Goal: Task Accomplishment & Management: Use online tool/utility

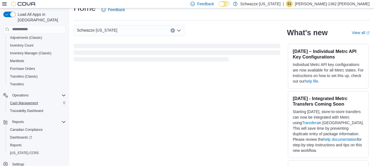
scroll to position [16, 0]
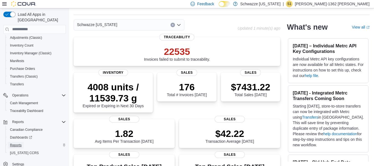
click at [16, 143] on span "Reports" at bounding box center [16, 145] width 12 height 4
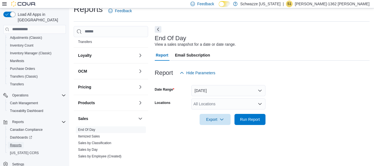
scroll to position [221, 0]
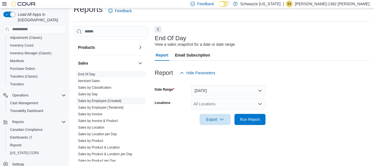
click at [99, 101] on link "Sales by Employee (Created)" at bounding box center [99, 101] width 43 height 4
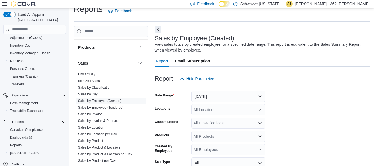
scroll to position [19, 0]
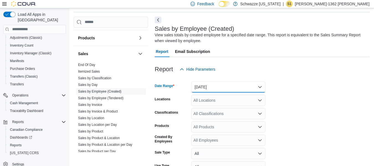
click at [257, 86] on button "[DATE]" at bounding box center [228, 86] width 74 height 11
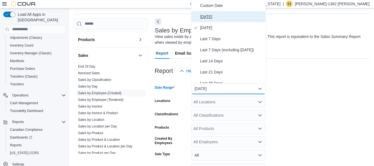
click at [212, 17] on span "[DATE]" at bounding box center [231, 16] width 63 height 7
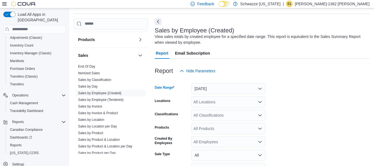
click at [260, 102] on icon "Open list of options" at bounding box center [260, 102] width 4 height 4
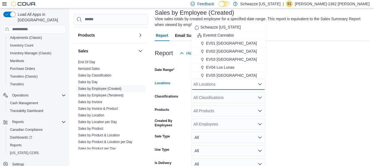
scroll to position [45, 0]
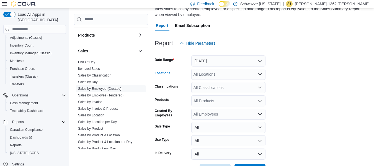
click at [231, 74] on div "All Locations" at bounding box center [228, 74] width 74 height 11
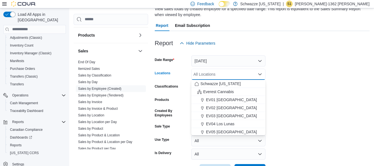
click at [222, 73] on div "All Locations" at bounding box center [228, 74] width 74 height 11
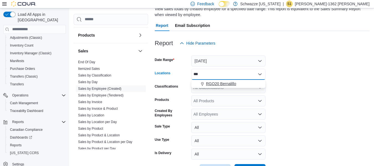
type input "***"
click at [222, 83] on span "RGO20 Bernalillo" at bounding box center [221, 84] width 30 height 6
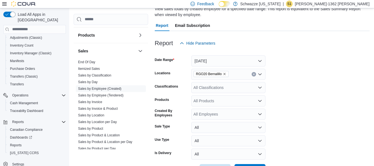
click at [287, 92] on form "Date Range [DATE] Locations RGO20 Bernalillo Classifications All Classification…" at bounding box center [262, 112] width 215 height 126
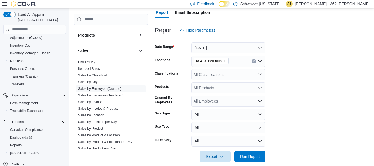
scroll to position [65, 0]
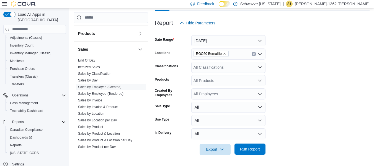
click at [248, 150] on span "Run Report" at bounding box center [250, 149] width 20 height 6
